Goal: Answer question/provide support: Share knowledge or assist other users

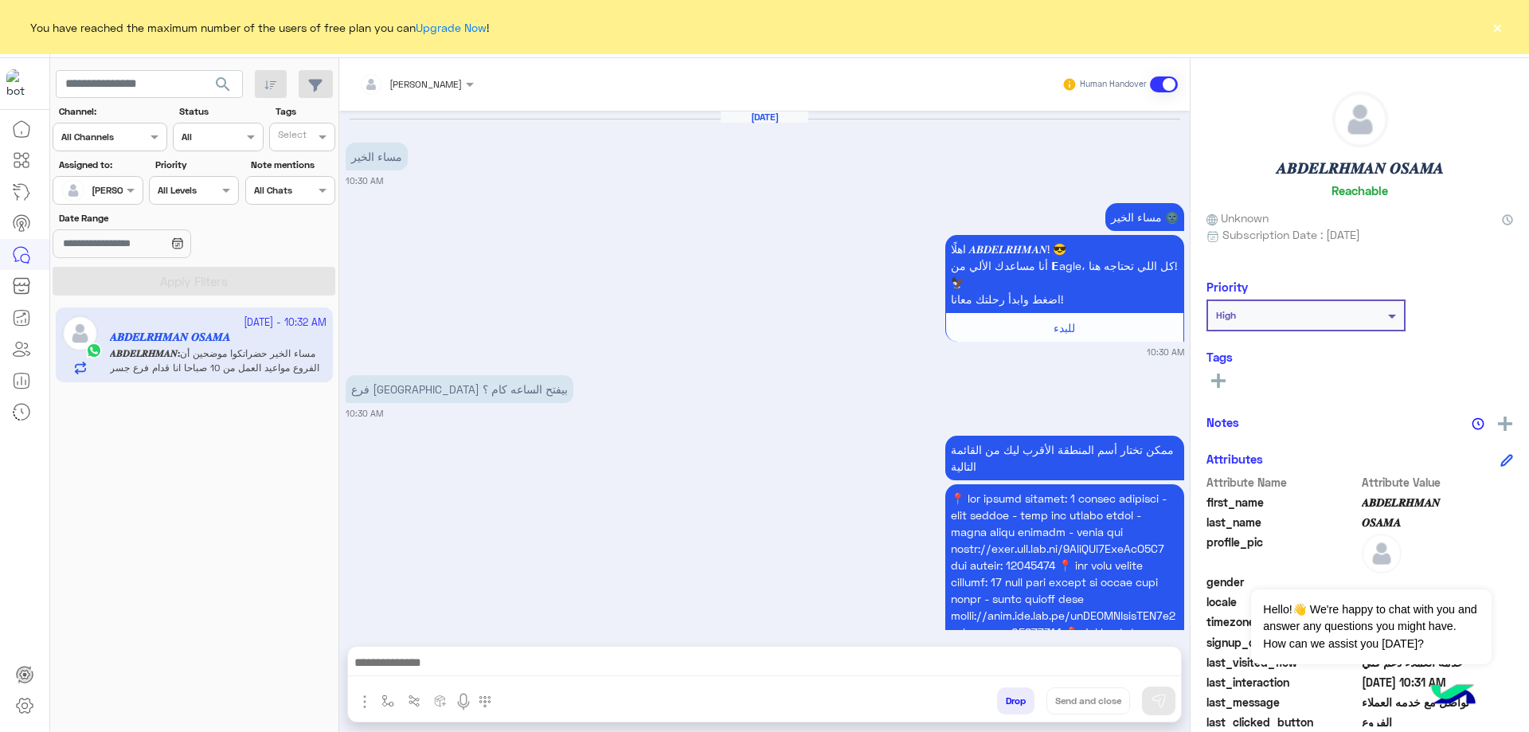
scroll to position [1491, 0]
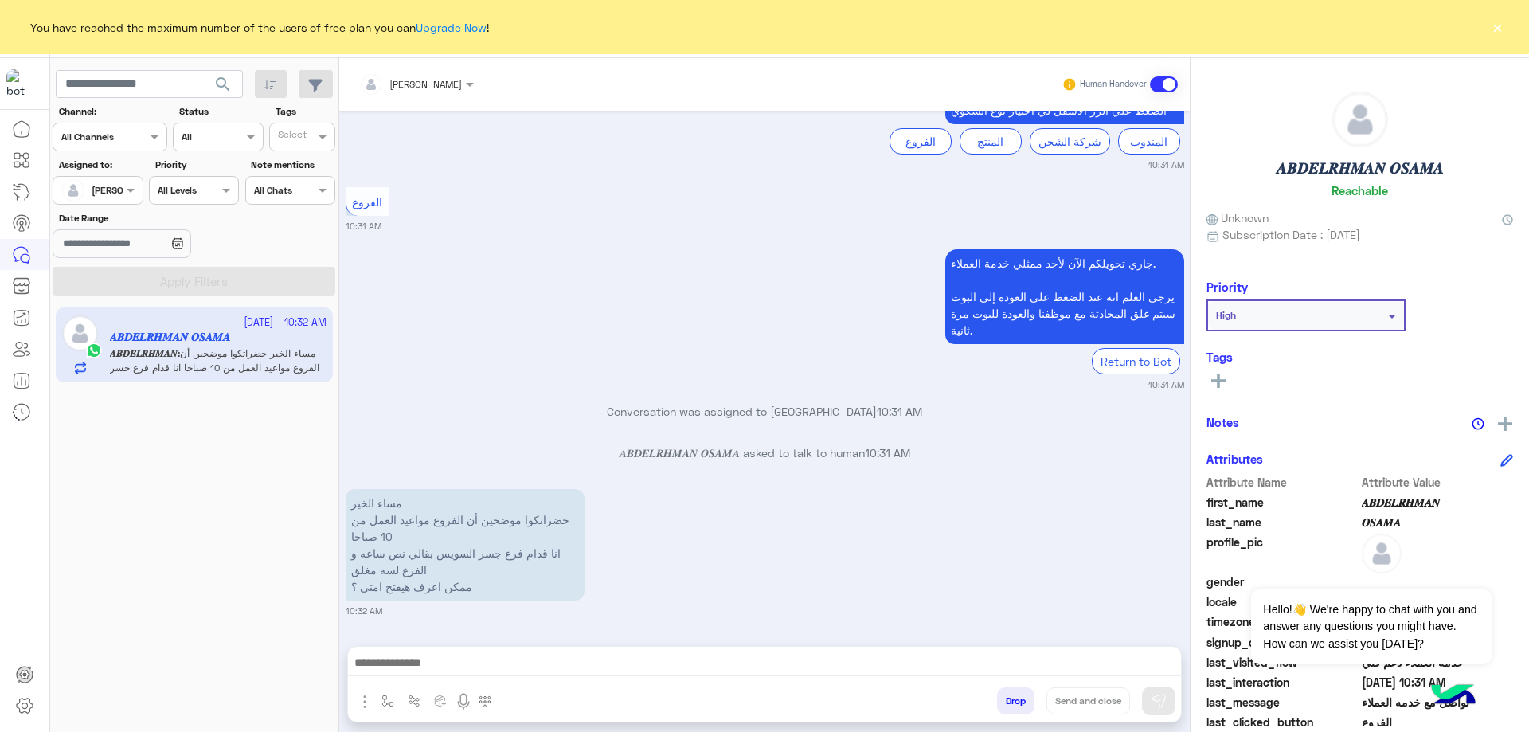
click at [1502, 27] on button "×" at bounding box center [1498, 27] width 16 height 16
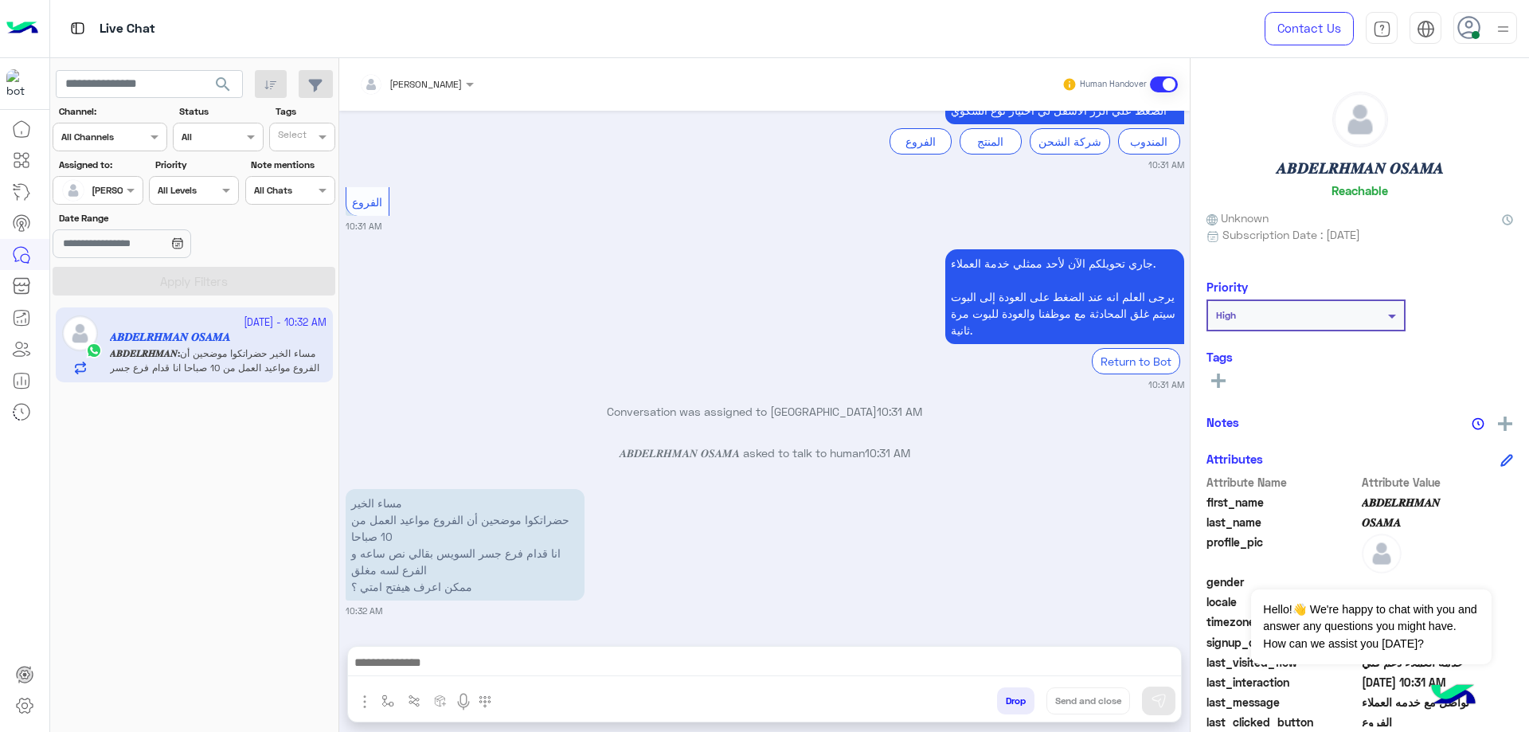
click at [1005, 700] on button "Drop" at bounding box center [1015, 700] width 37 height 27
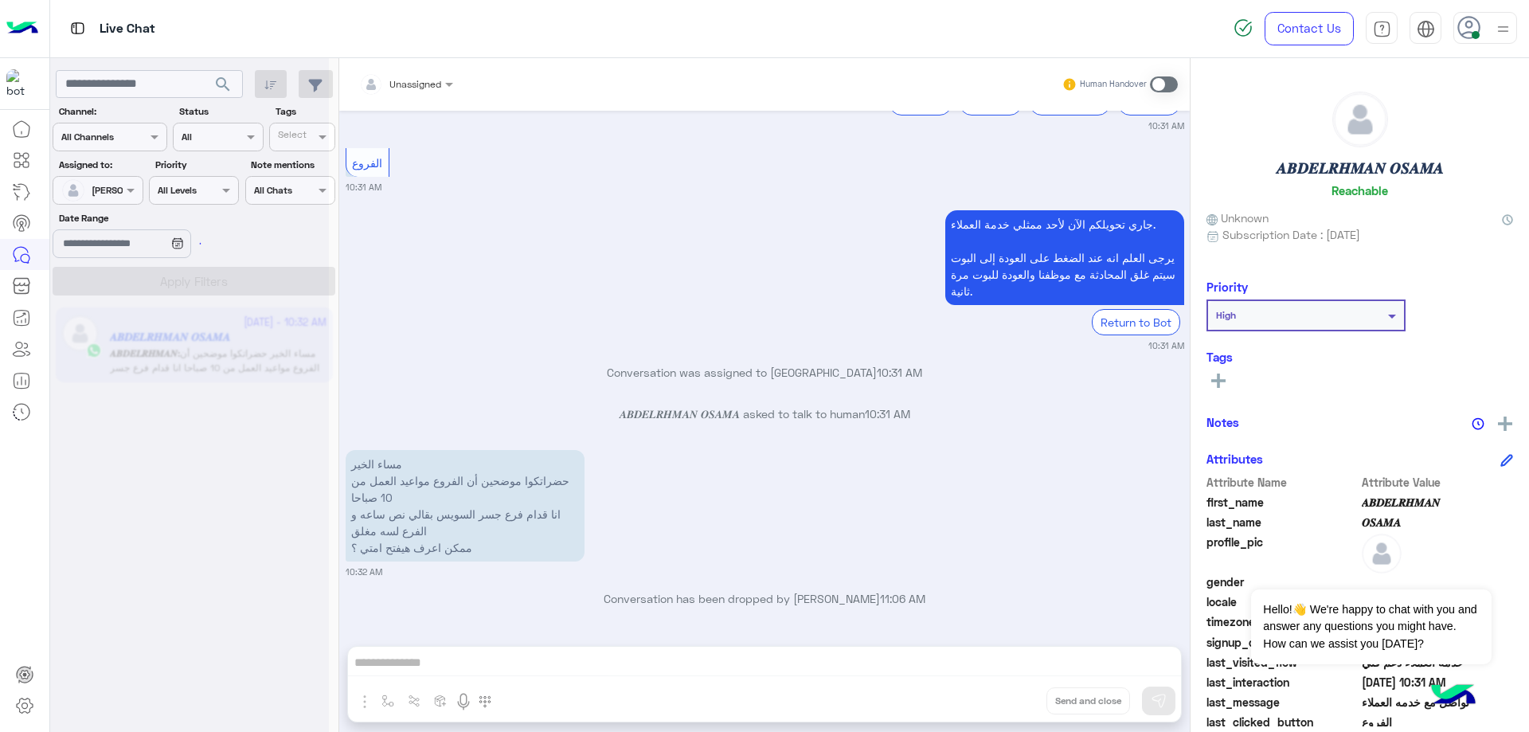
scroll to position [1532, 0]
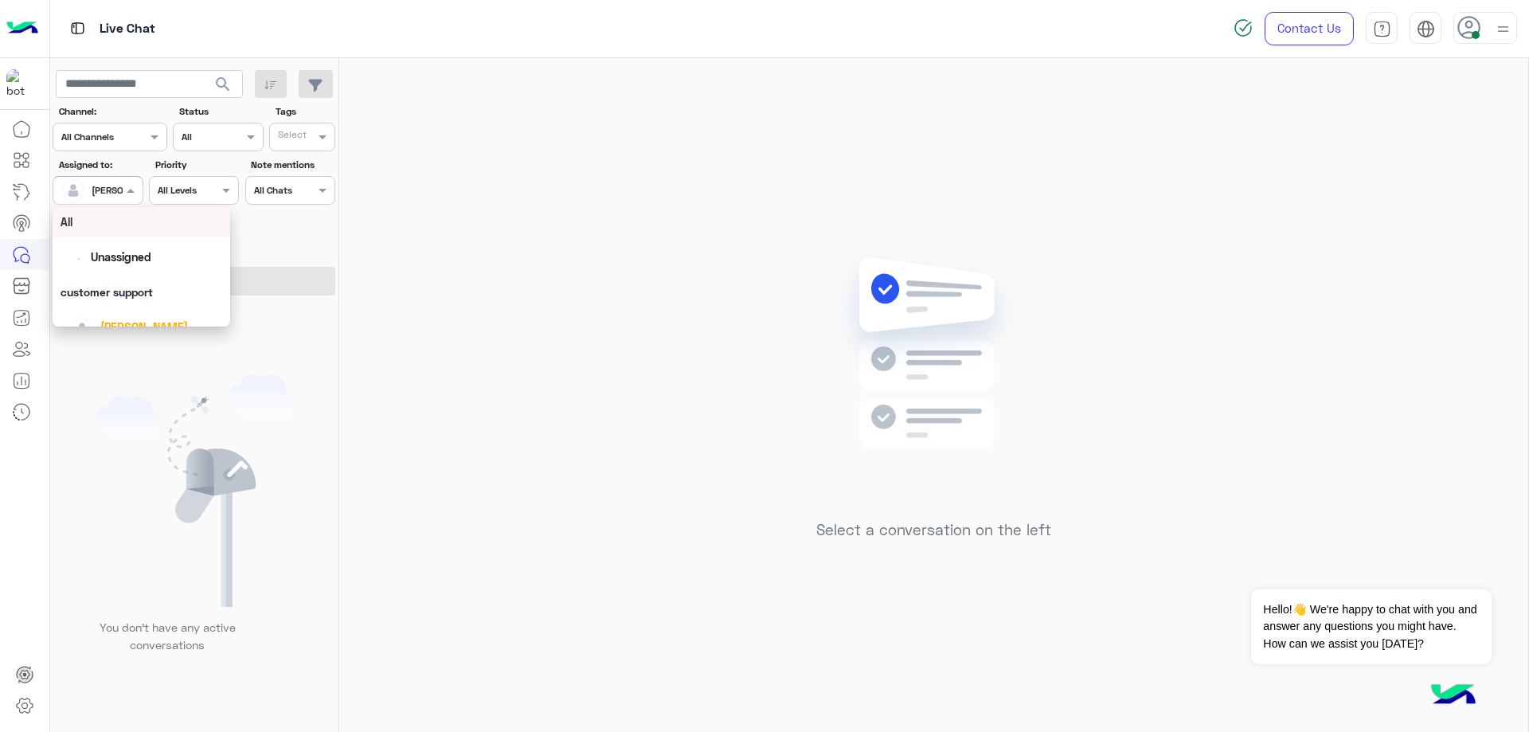
click at [119, 194] on div at bounding box center [97, 188] width 88 height 15
click at [127, 248] on div "Unassigned" at bounding box center [142, 257] width 162 height 28
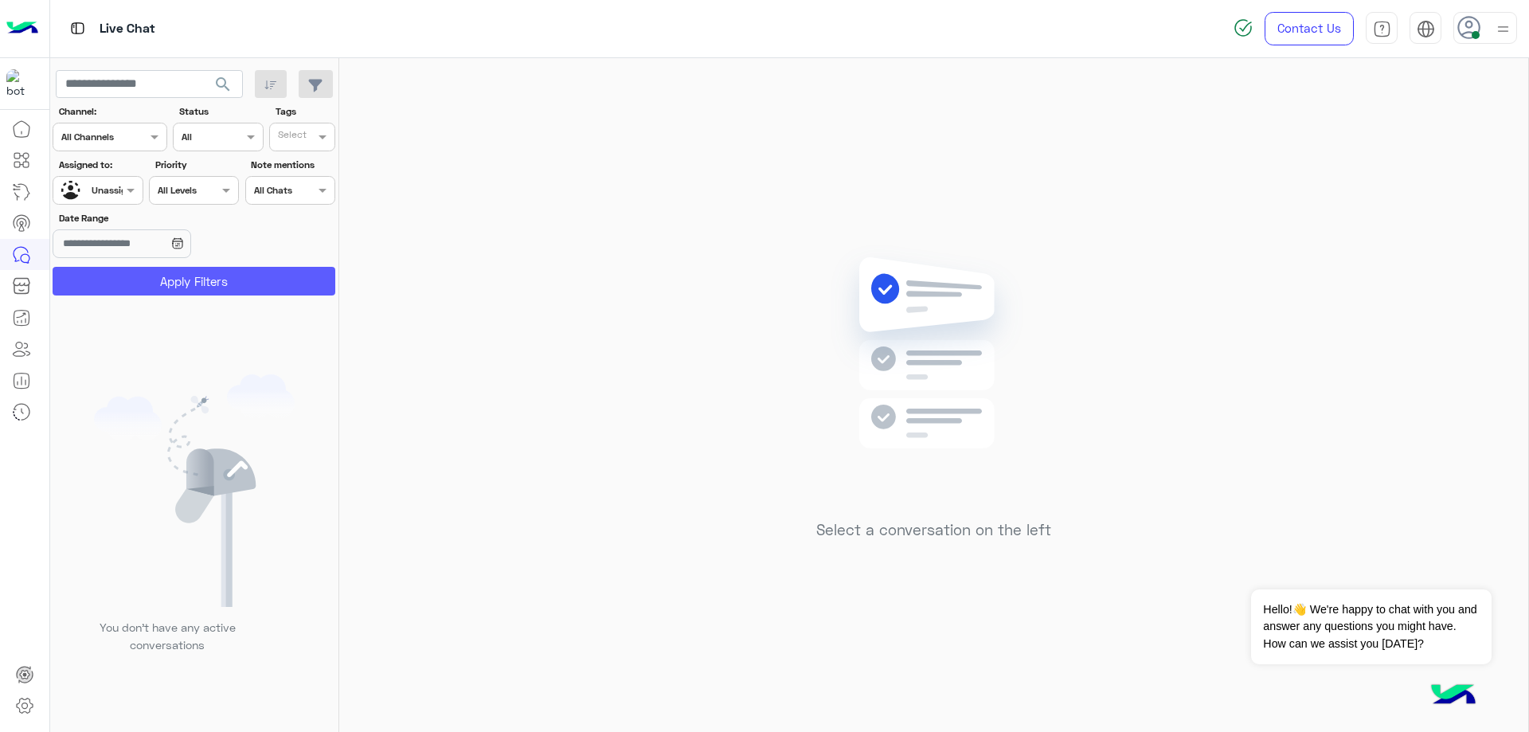
click at [186, 284] on button "Apply Filters" at bounding box center [194, 281] width 283 height 29
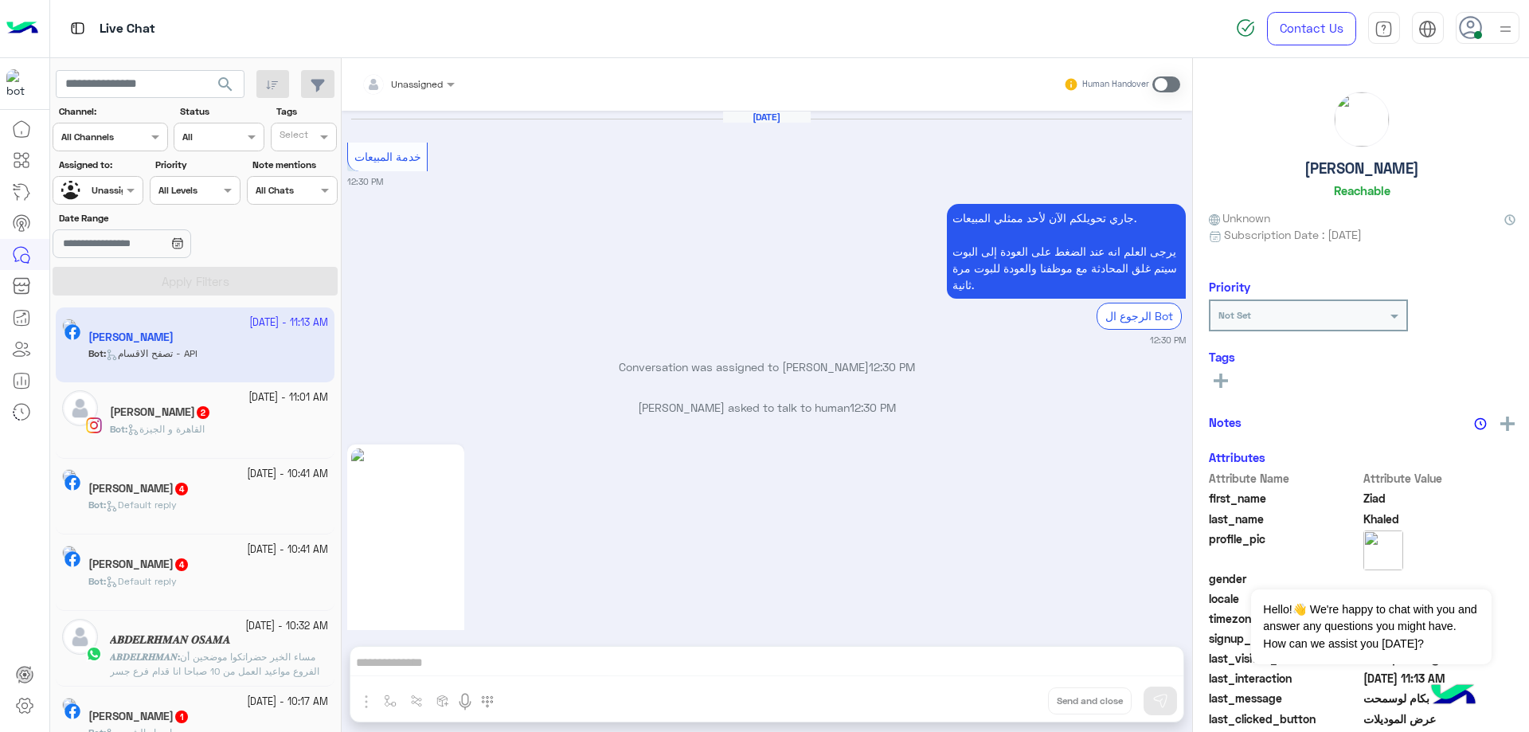
scroll to position [1536, 0]
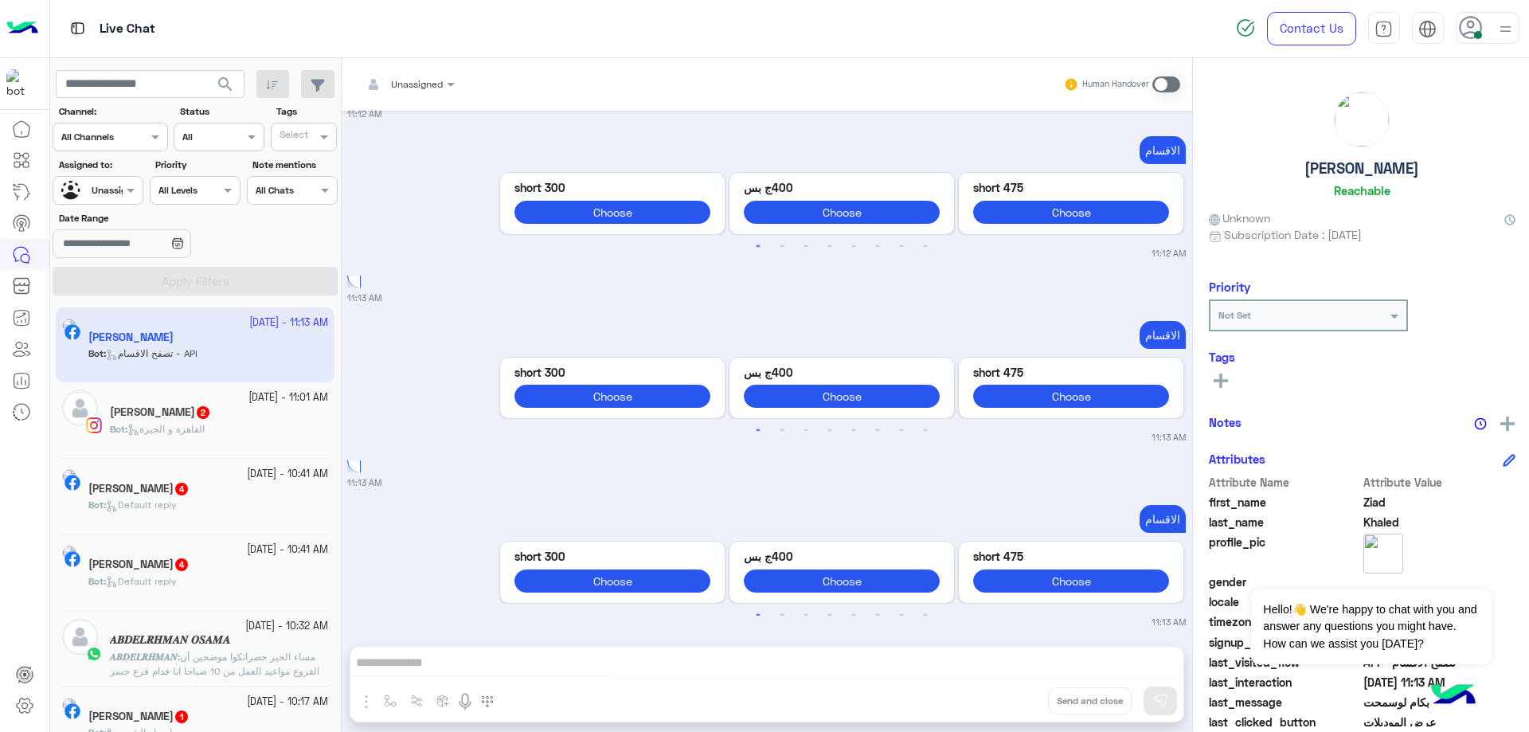
click at [179, 637] on h5 "𝑨𝑩𝑫𝑬𝑳𝑹𝑯𝑴𝑨𝑵 𝑶𝑺𝑨𝑴𝑨" at bounding box center [170, 640] width 120 height 14
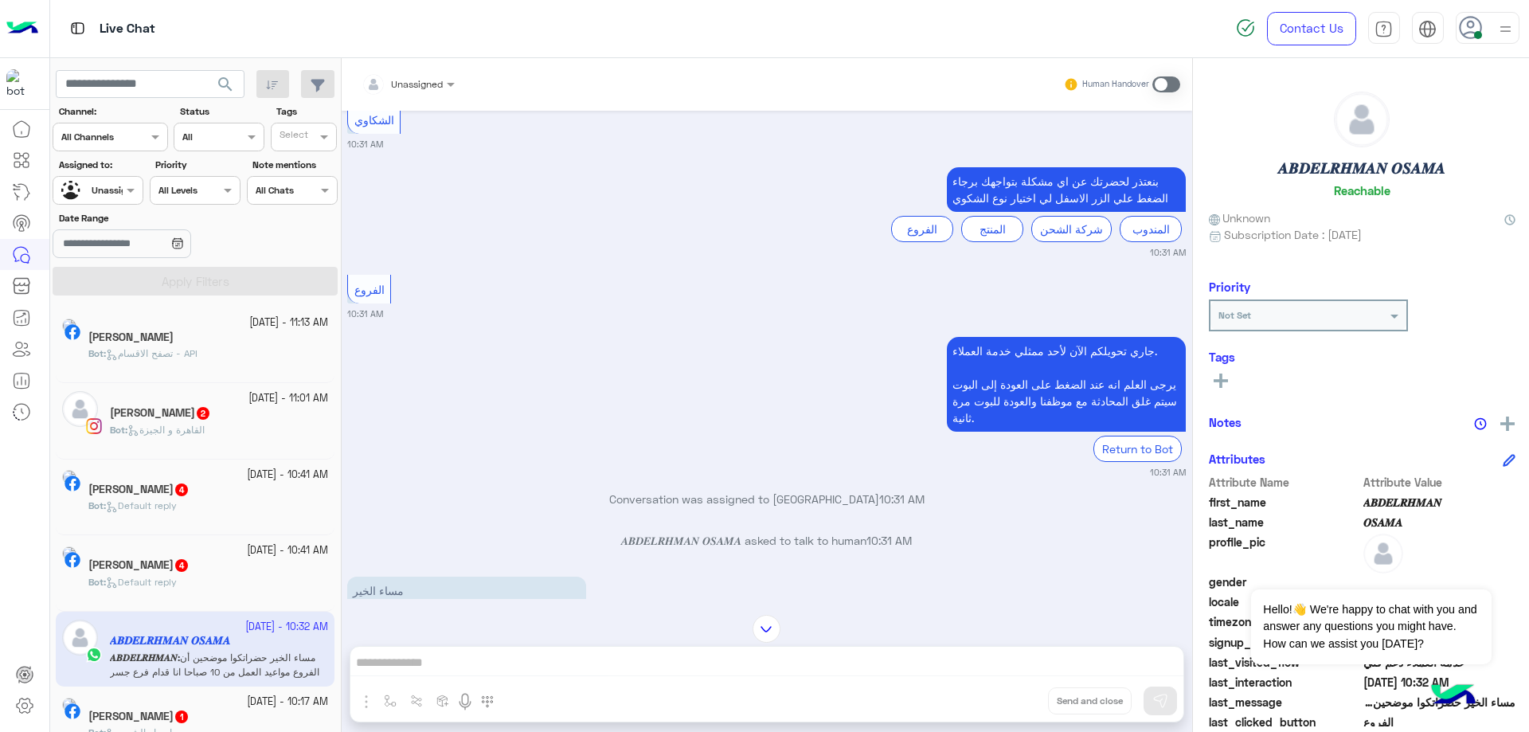
scroll to position [1532, 0]
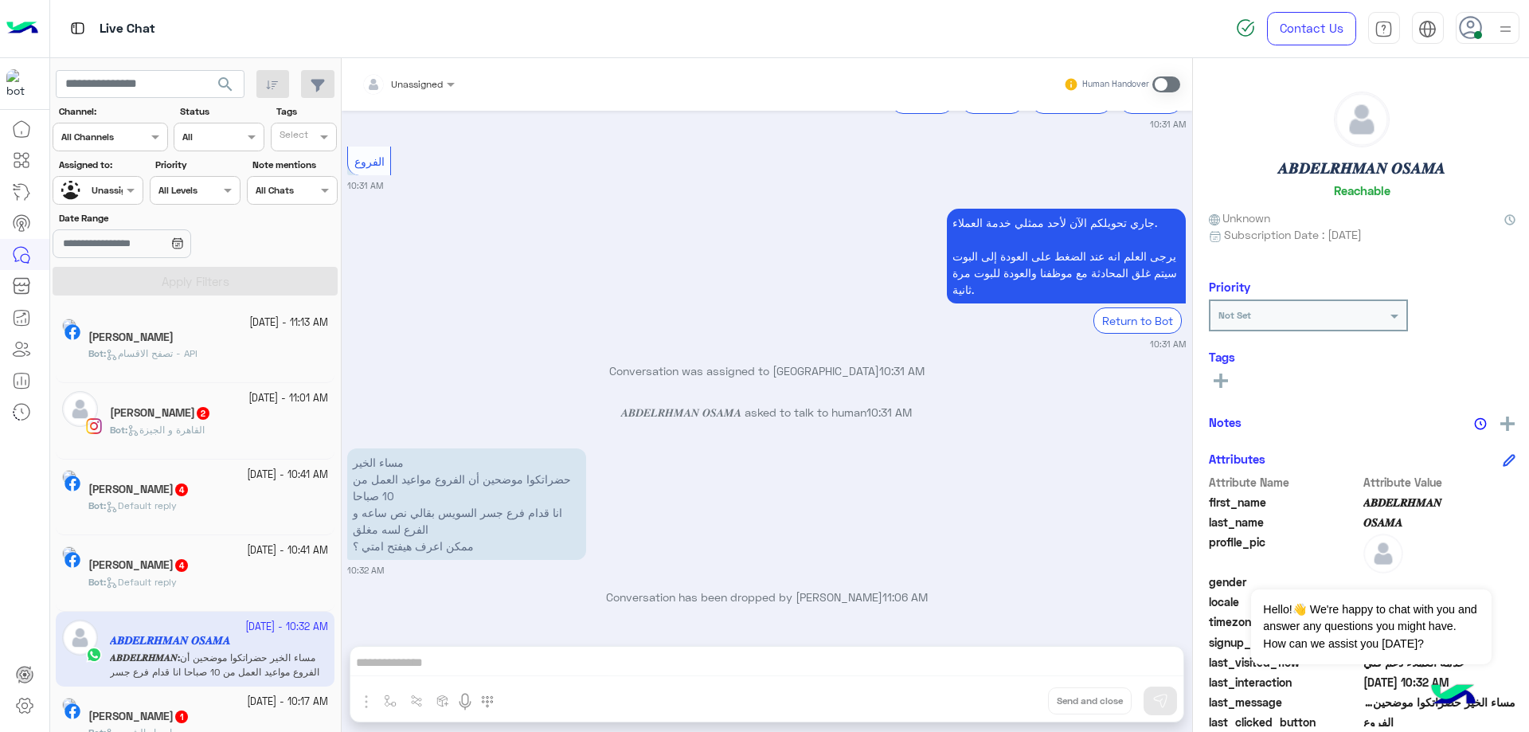
click at [121, 201] on div "Unassigned" at bounding box center [91, 191] width 61 height 28
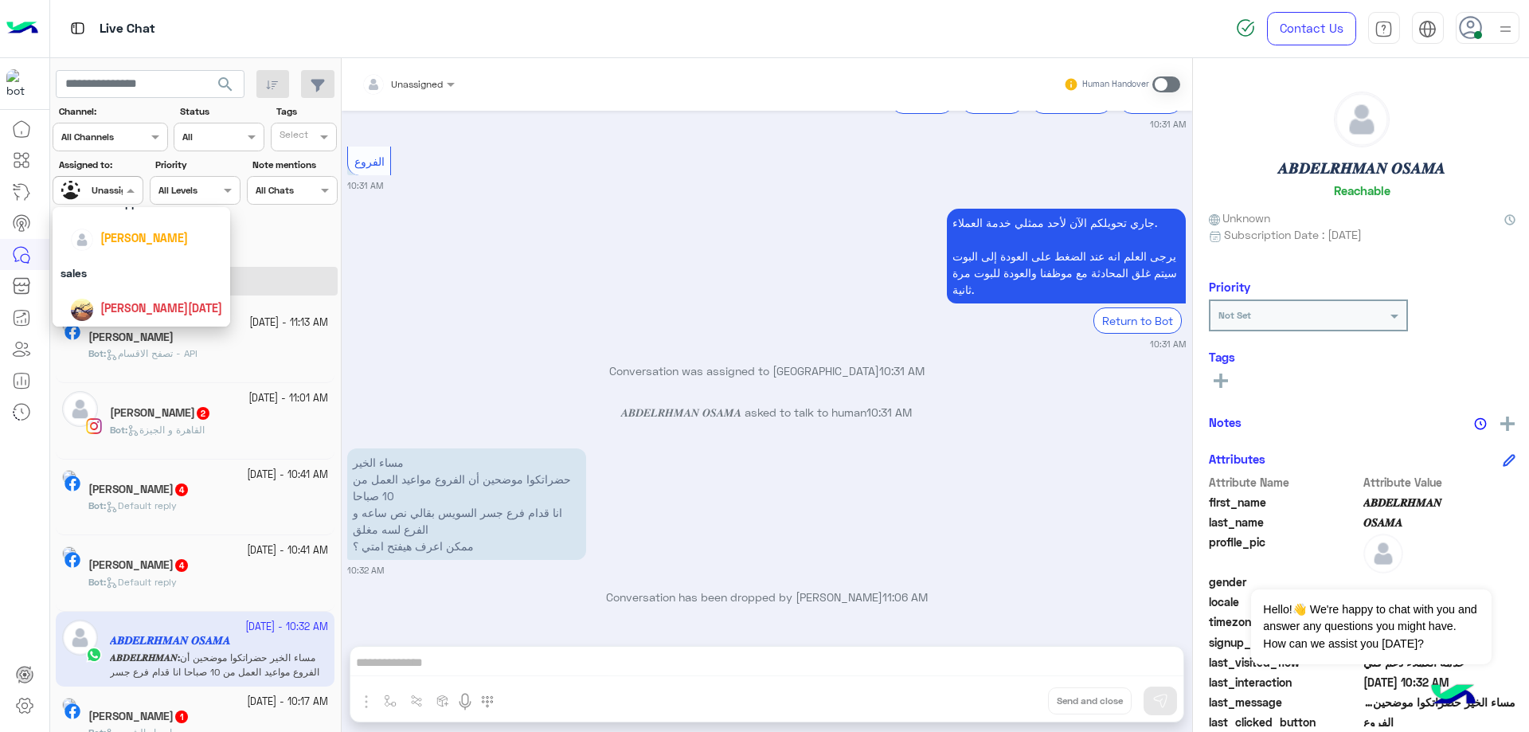
scroll to position [85, 0]
click at [178, 255] on div "[PERSON_NAME]" at bounding box center [146, 242] width 152 height 28
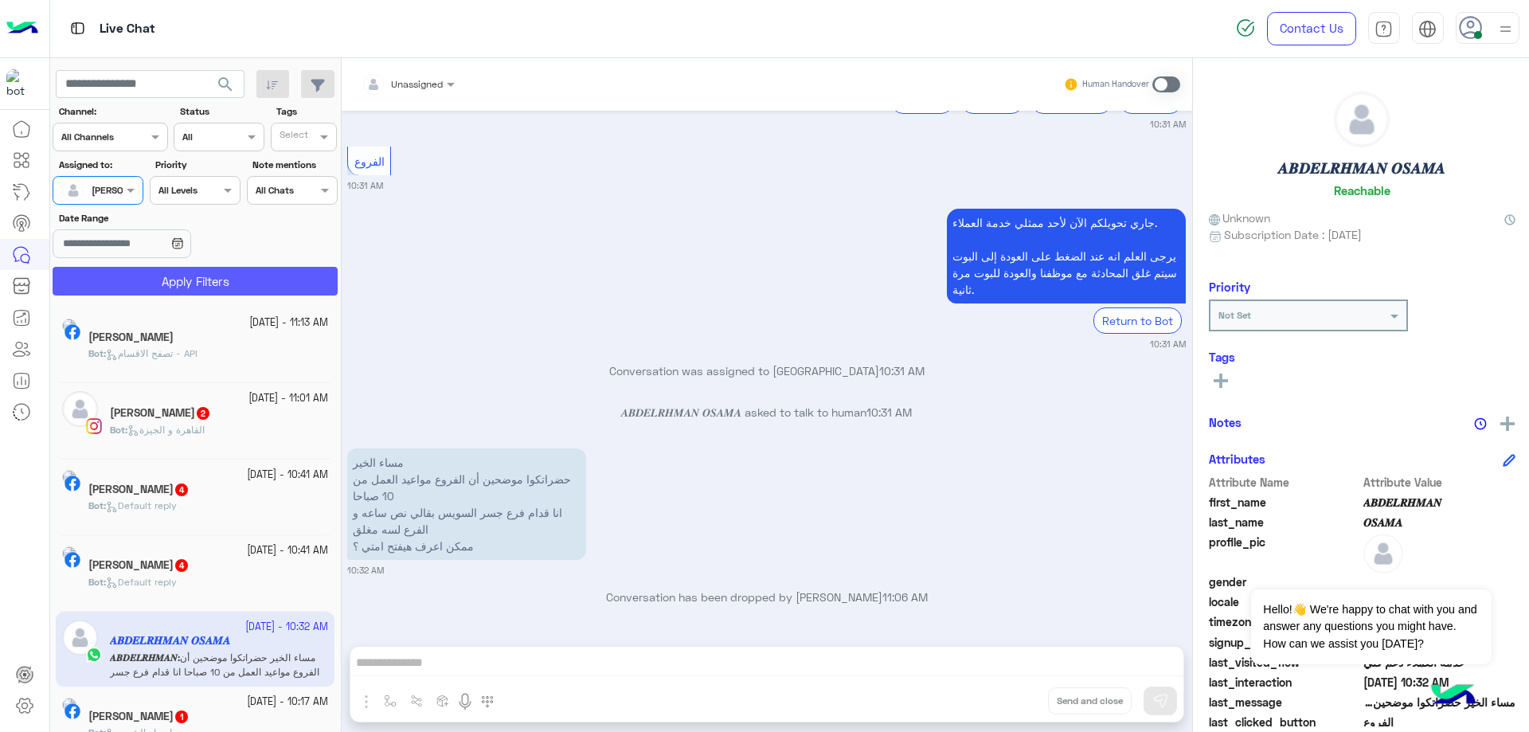
click at [187, 278] on button "Apply Filters" at bounding box center [195, 281] width 285 height 29
